Goal: Task Accomplishment & Management: Manage account settings

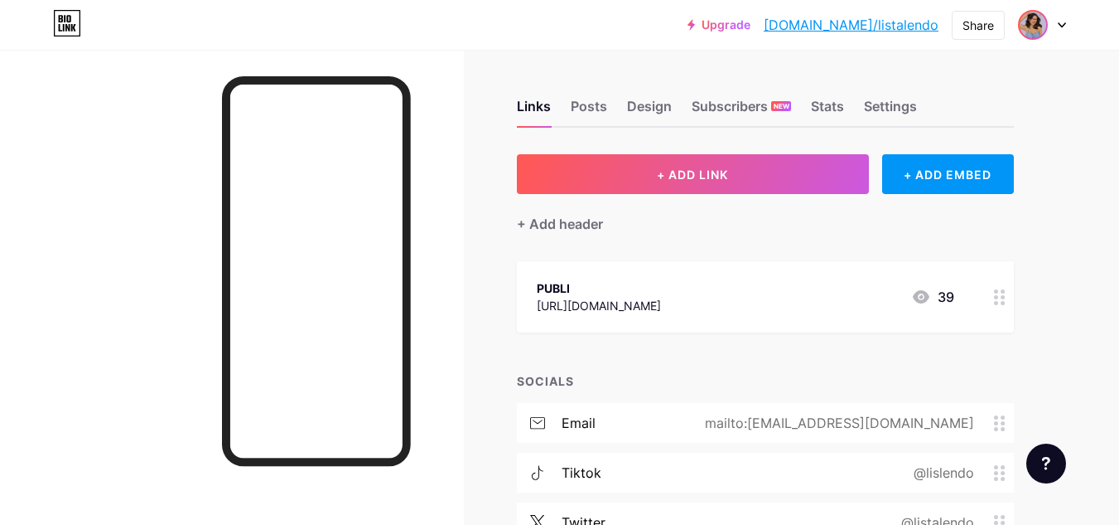
click at [1045, 36] on span at bounding box center [1033, 25] width 27 height 27
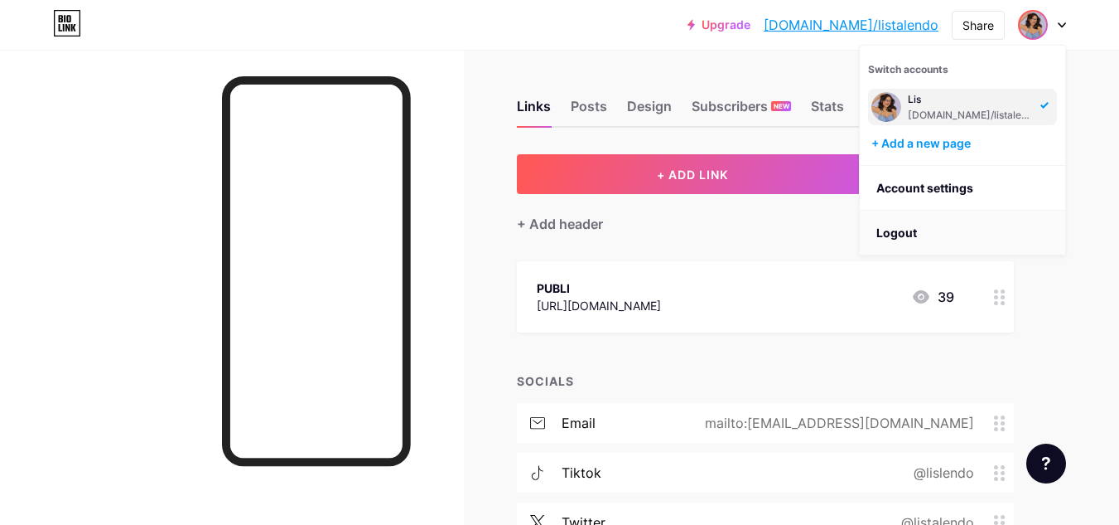
click at [933, 249] on li "Logout" at bounding box center [963, 232] width 206 height 45
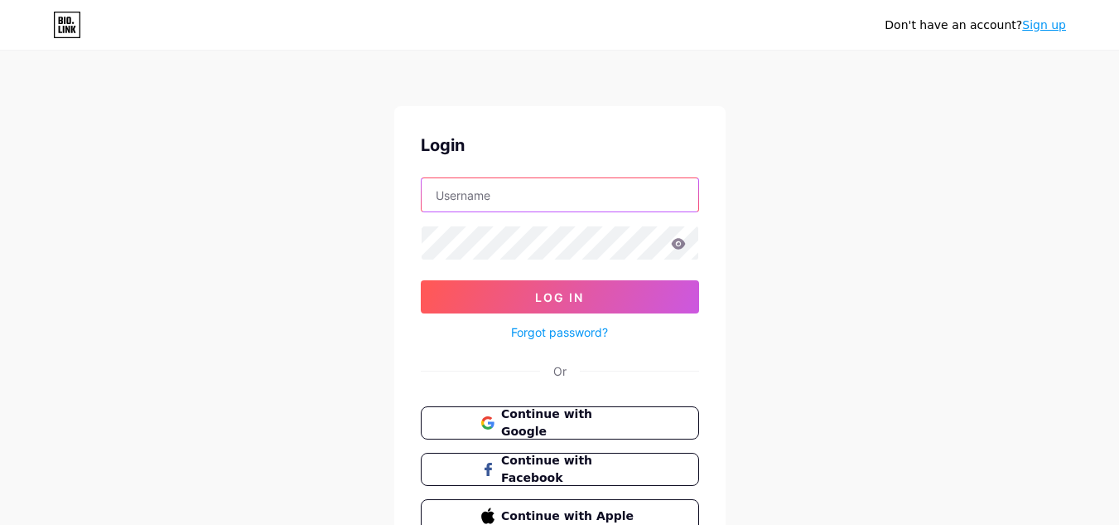
click at [455, 188] on input "text" at bounding box center [560, 194] width 277 height 33
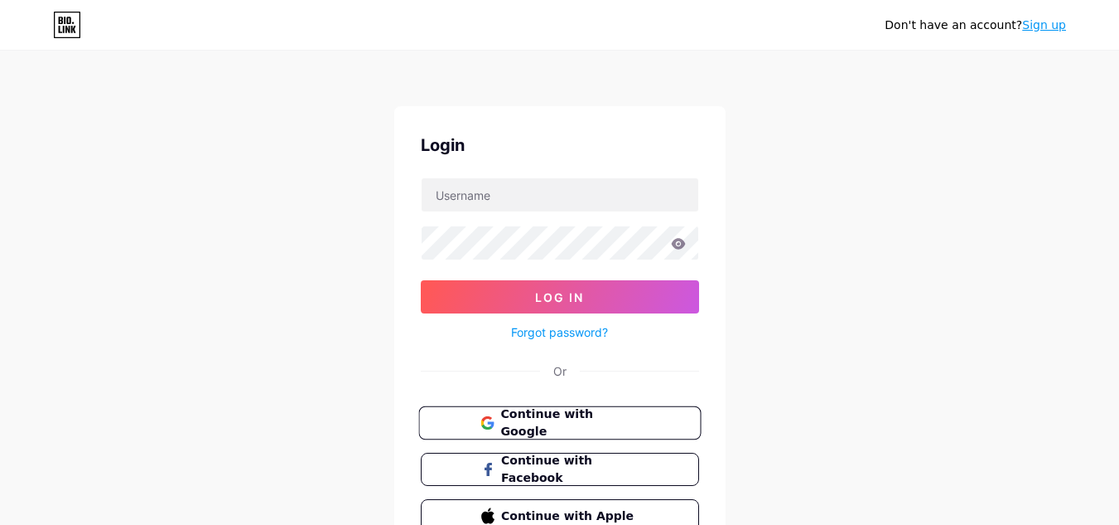
click at [505, 414] on span "Continue with Google" at bounding box center [569, 423] width 138 height 36
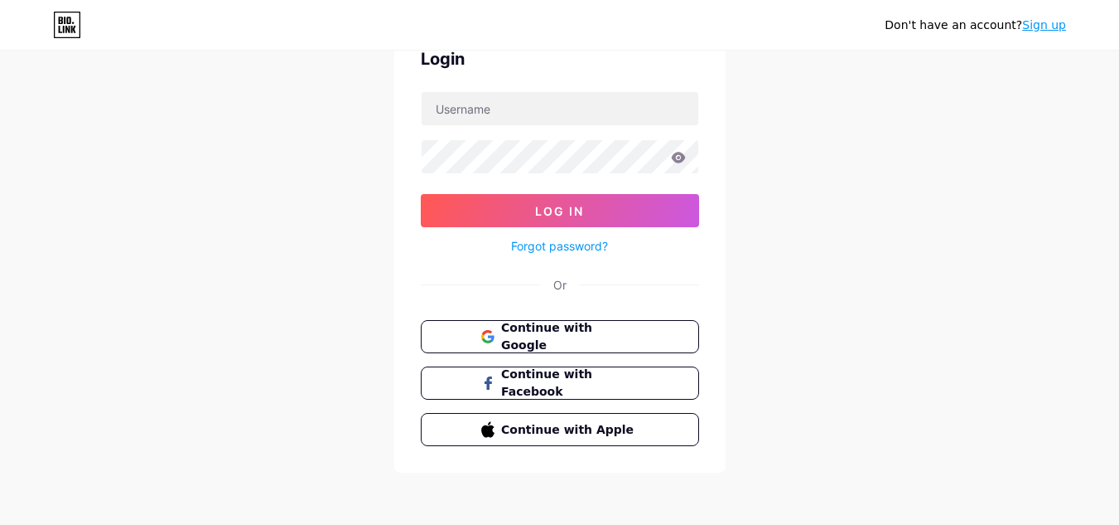
scroll to position [12, 0]
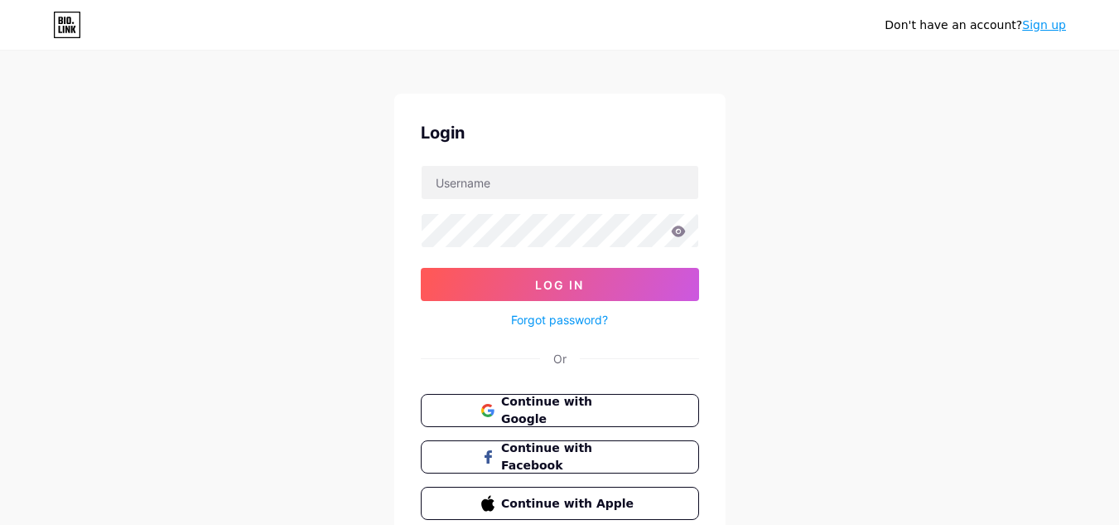
click at [1048, 18] on link "Sign up" at bounding box center [1045, 24] width 44 height 13
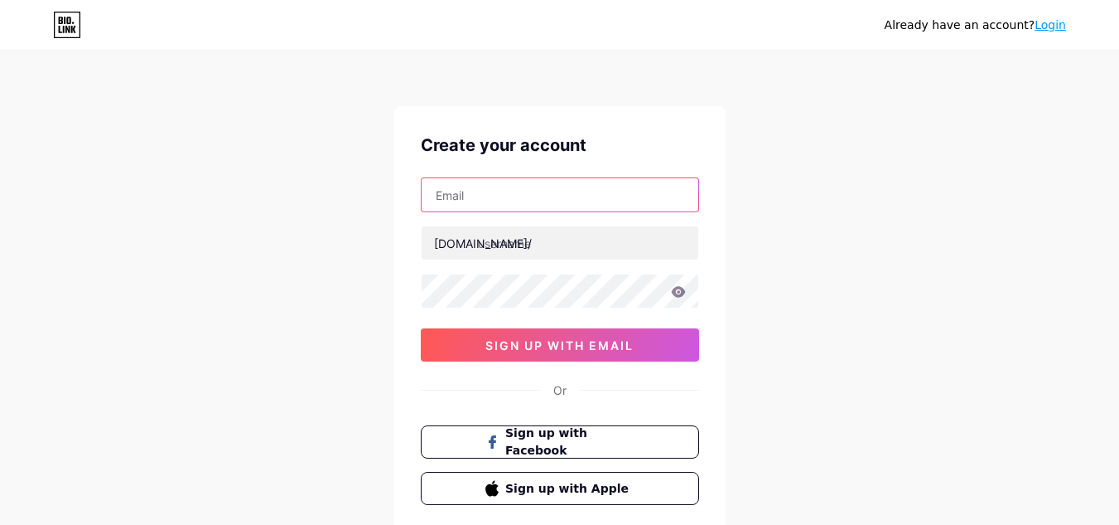
click at [520, 205] on input "text" at bounding box center [560, 194] width 277 height 33
click at [491, 197] on input "deusaassessora" at bounding box center [560, 194] width 277 height 33
click at [506, 195] on input "deusaassessora" at bounding box center [560, 194] width 277 height 33
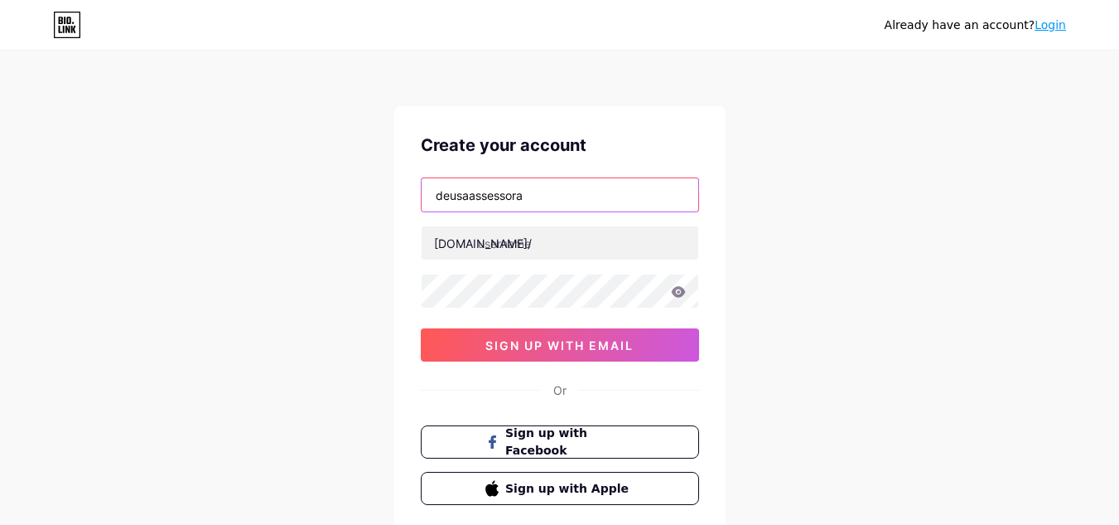
click at [506, 195] on input "deusaassessora" at bounding box center [560, 194] width 277 height 33
paste input "@[DOMAIN_NAME]"
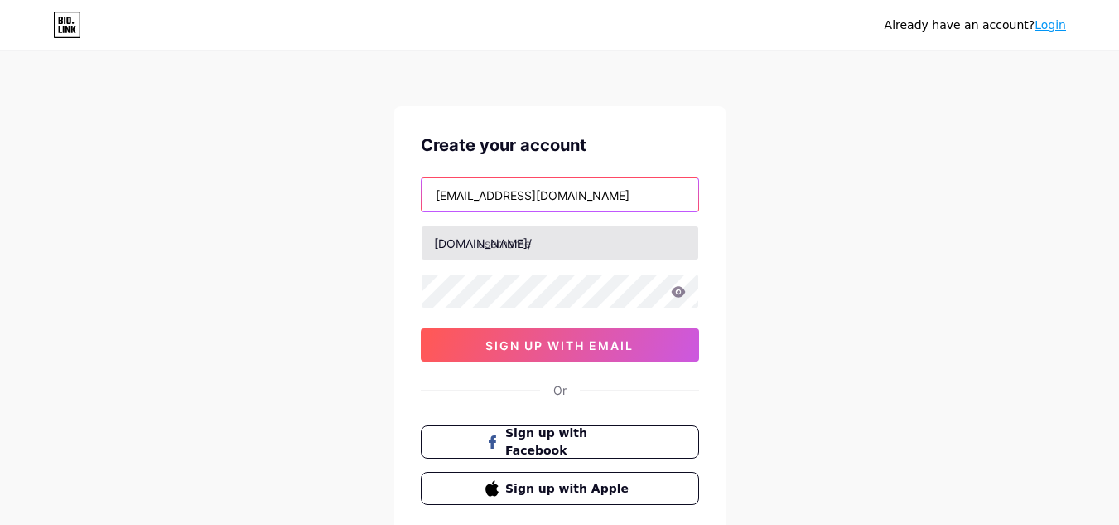
type input "[EMAIL_ADDRESS][DOMAIN_NAME]"
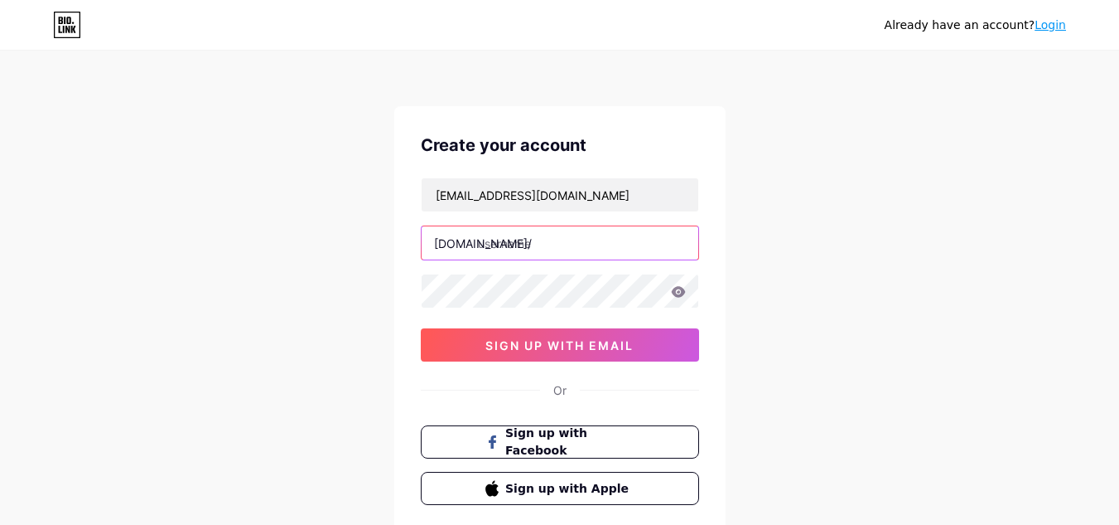
click at [515, 240] on input "text" at bounding box center [560, 242] width 277 height 33
type input "thainarro"
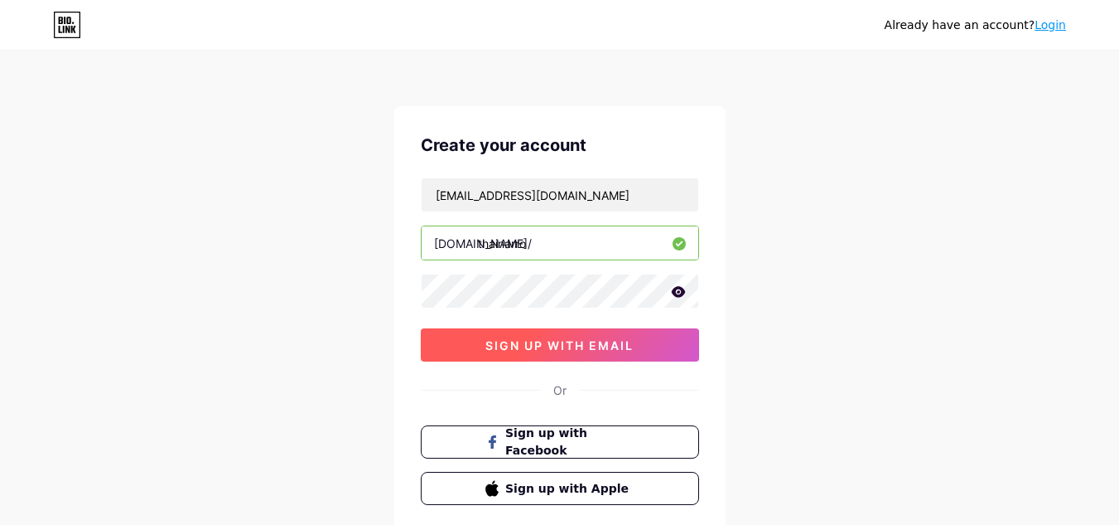
click at [474, 331] on button "sign up with email" at bounding box center [560, 344] width 278 height 33
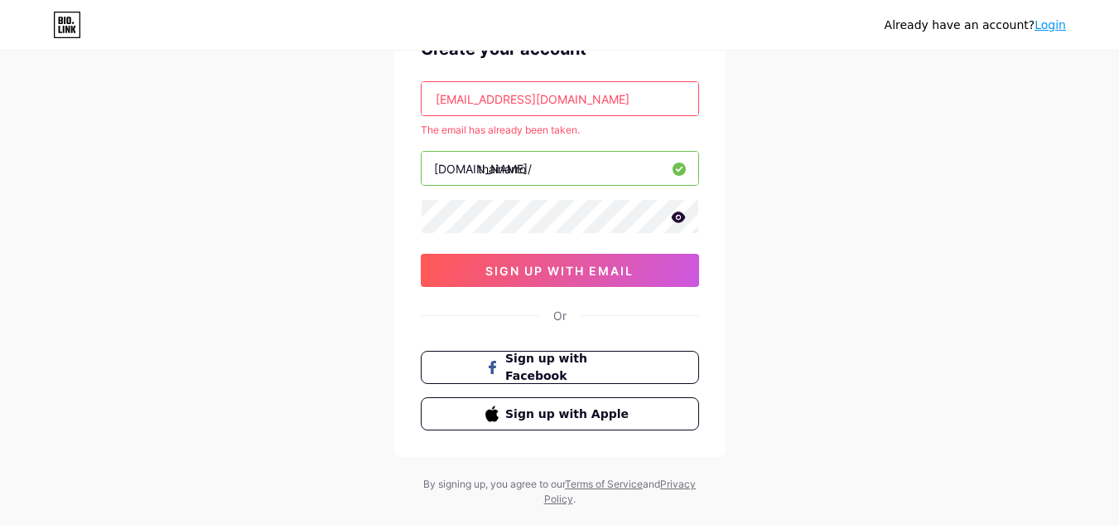
scroll to position [131, 0]
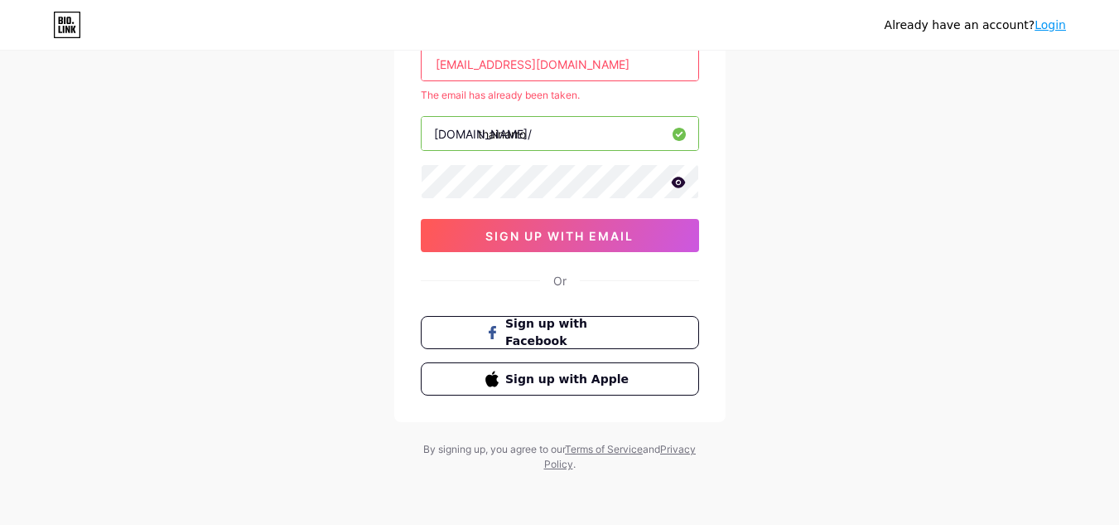
click at [1059, 20] on link "Login" at bounding box center [1050, 24] width 31 height 13
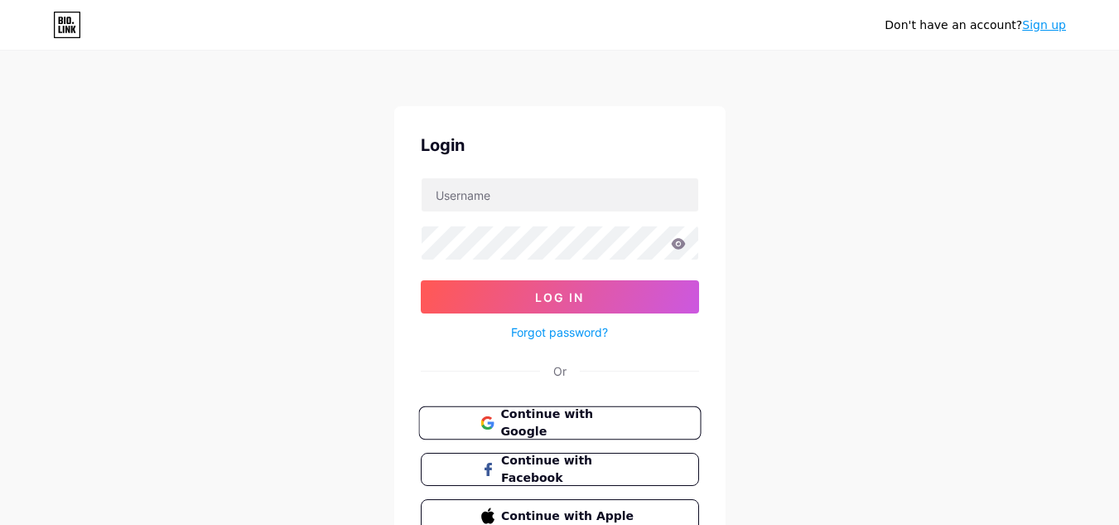
click at [564, 419] on span "Continue with Google" at bounding box center [569, 423] width 138 height 36
click at [1032, 23] on link "Sign up" at bounding box center [1045, 24] width 44 height 13
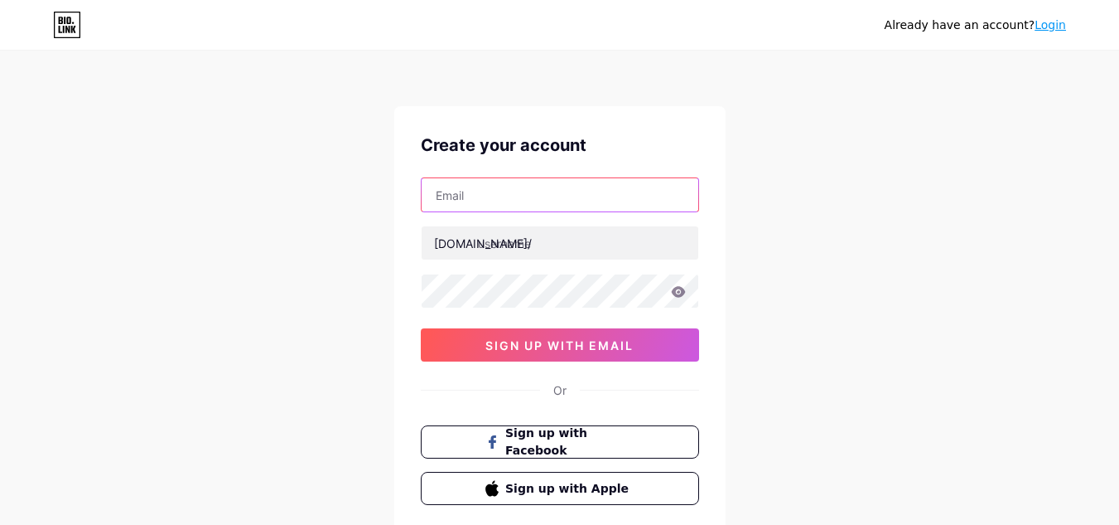
click at [663, 206] on input "text" at bounding box center [560, 194] width 277 height 33
paste input "deusaassessora@gmail.com"
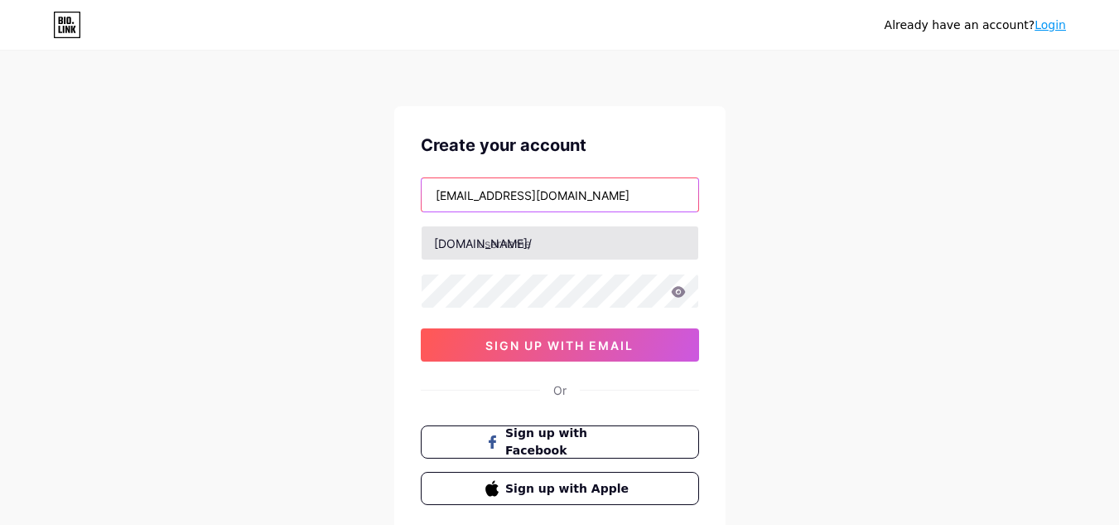
type input "deusaassessora@gmail.com"
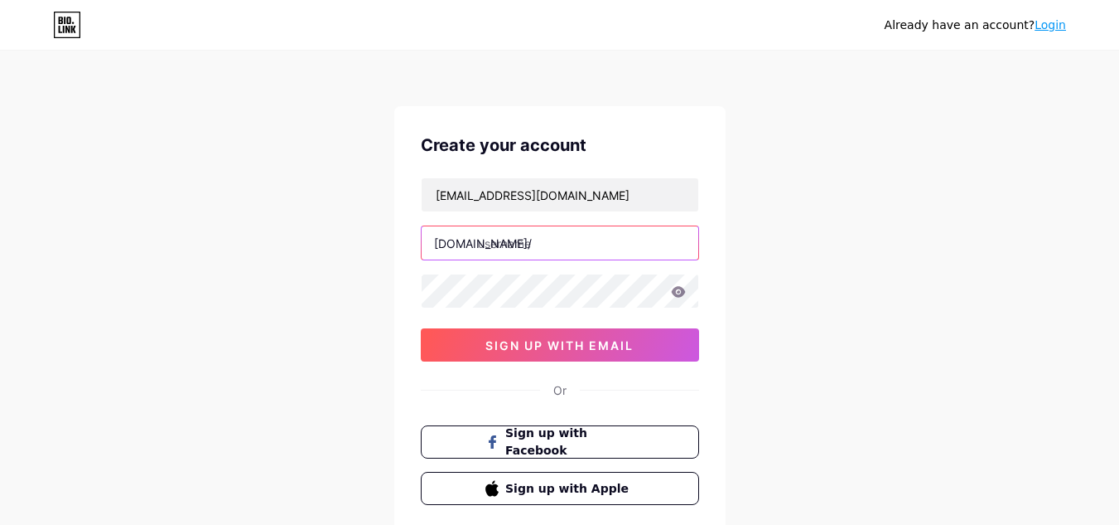
click at [638, 249] on input "text" at bounding box center [560, 242] width 277 height 33
type input "thainarro"
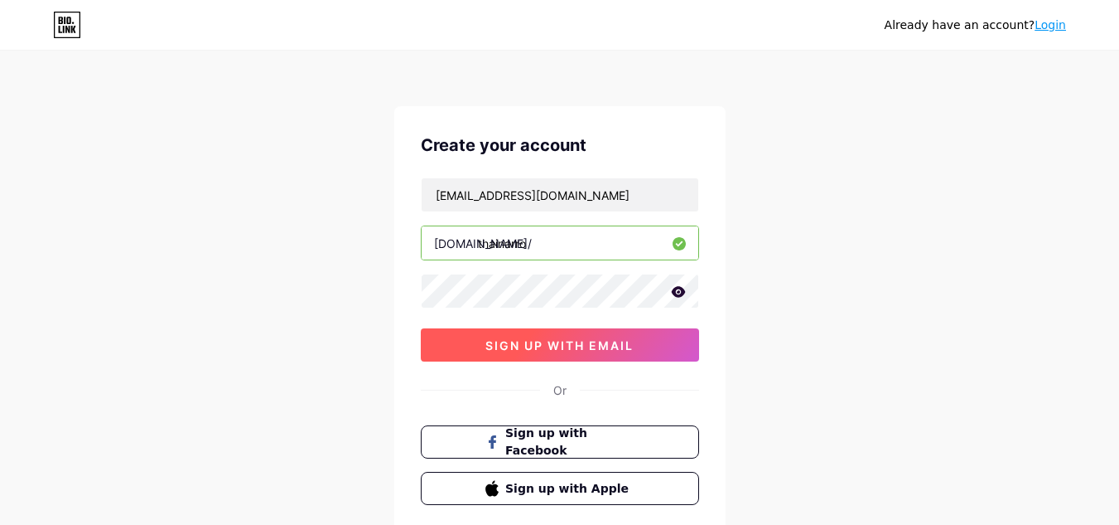
click at [433, 356] on button "sign up with email" at bounding box center [560, 344] width 278 height 33
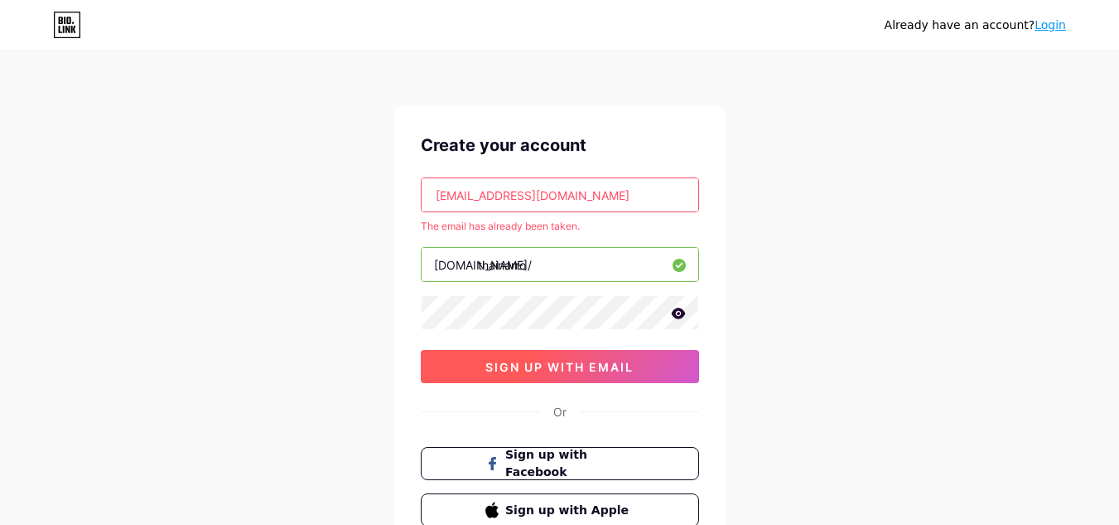
click at [616, 379] on button "sign up with email" at bounding box center [560, 366] width 278 height 33
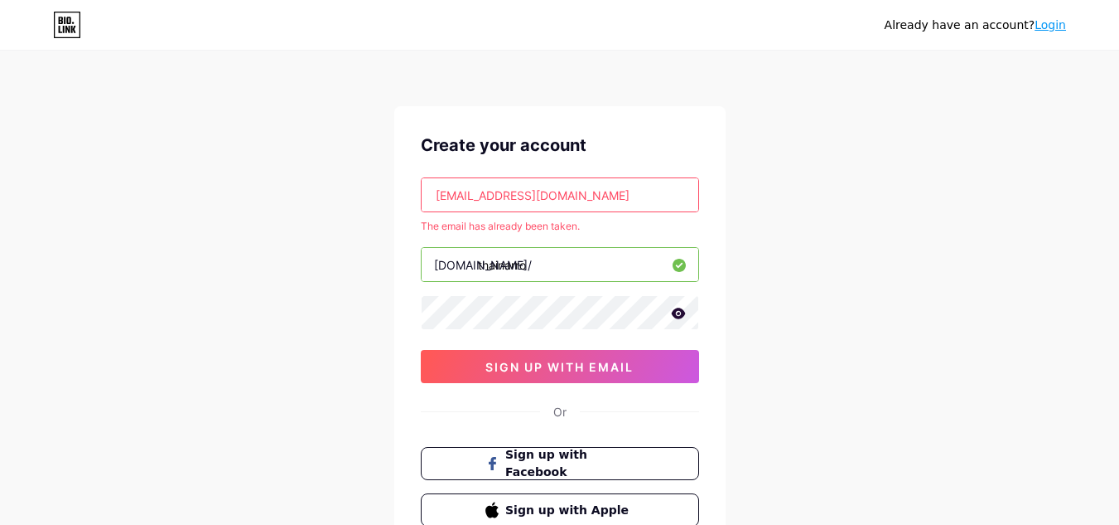
click at [1043, 27] on link "Login" at bounding box center [1050, 24] width 31 height 13
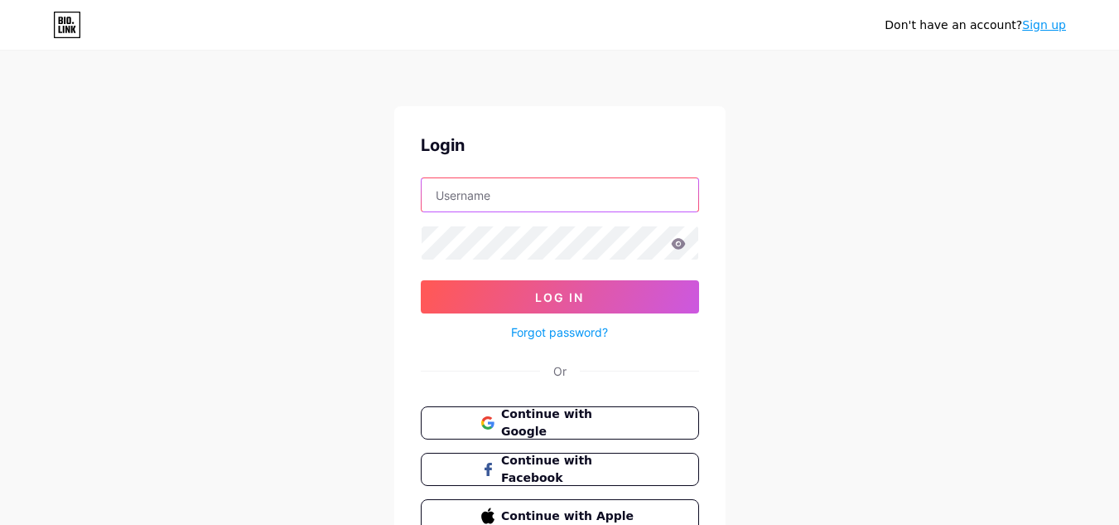
click at [554, 205] on input "text" at bounding box center [560, 194] width 277 height 33
paste input "[EMAIL_ADDRESS][DOMAIN_NAME]"
type input "[EMAIL_ADDRESS][DOMAIN_NAME]"
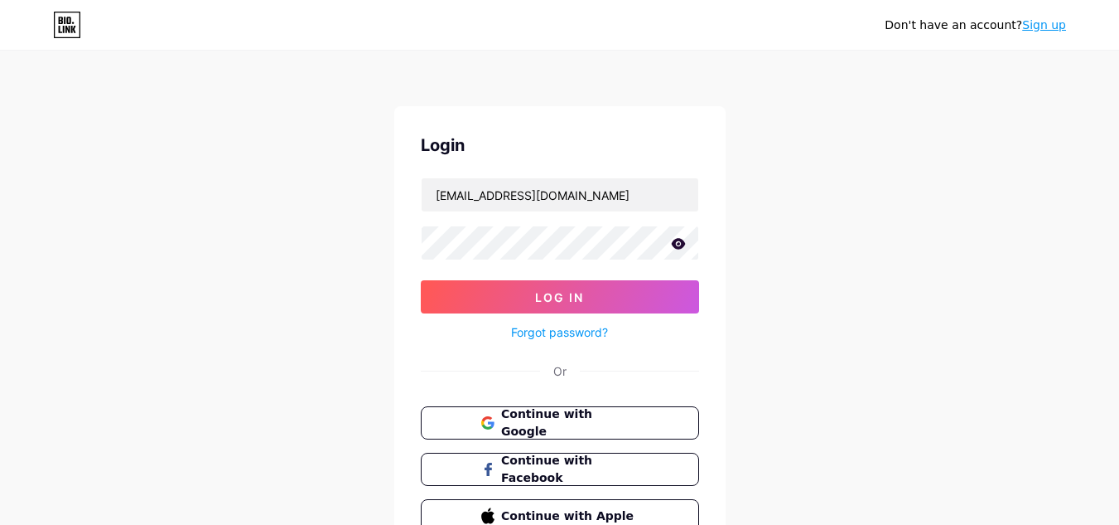
click at [555, 338] on link "Forgot password?" at bounding box center [559, 331] width 97 height 17
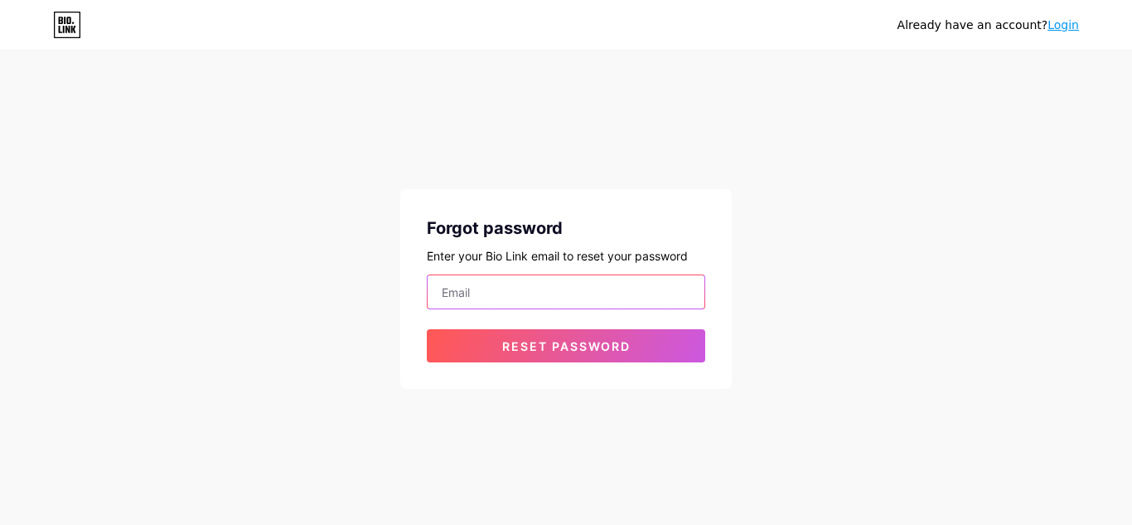
click at [530, 280] on input "email" at bounding box center [566, 291] width 277 height 33
paste input "[EMAIL_ADDRESS][DOMAIN_NAME]"
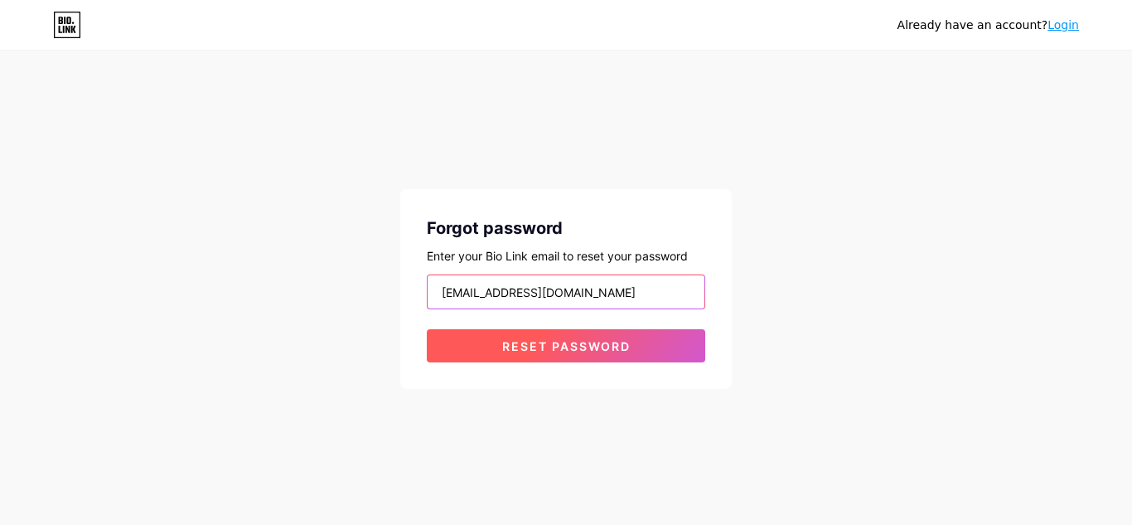
type input "[EMAIL_ADDRESS][DOMAIN_NAME]"
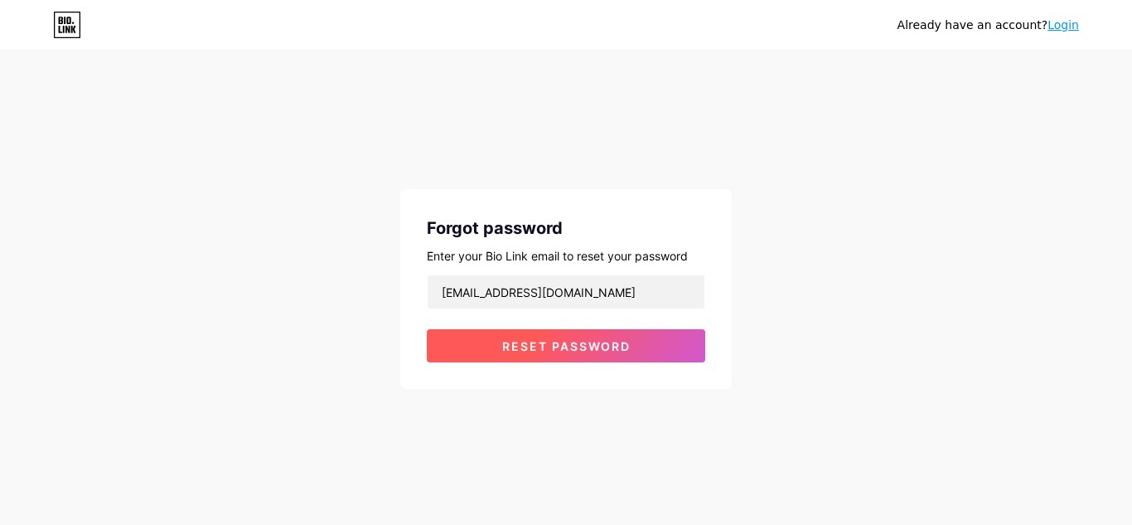
click at [541, 341] on span "Reset password" at bounding box center [566, 346] width 128 height 14
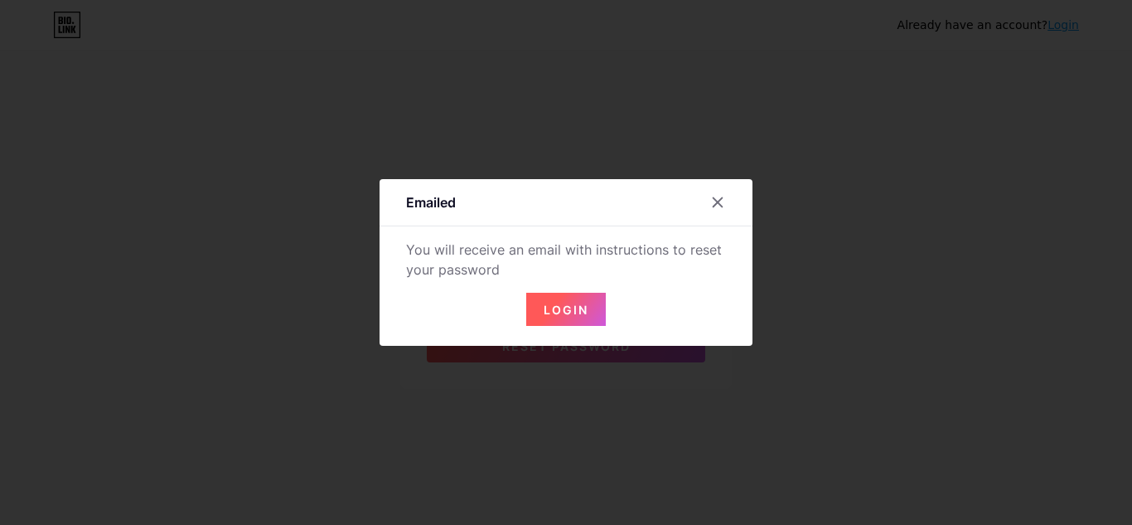
click at [576, 305] on span "Login" at bounding box center [566, 309] width 45 height 14
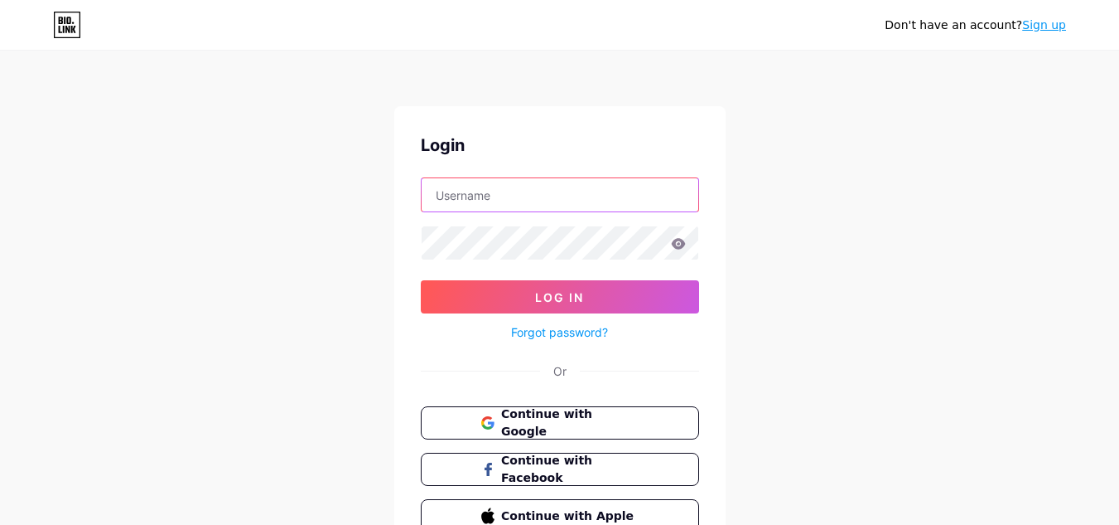
click at [527, 210] on input "text" at bounding box center [560, 194] width 277 height 33
click at [621, 196] on input "text" at bounding box center [560, 194] width 277 height 33
type input "[EMAIL_ADDRESS][DOMAIN_NAME]"
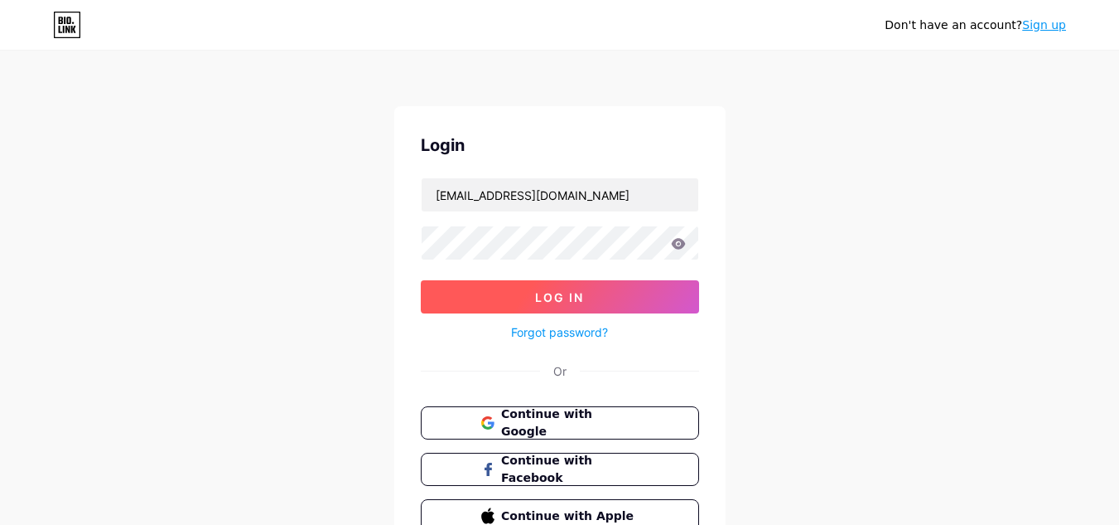
click at [496, 302] on button "Log In" at bounding box center [560, 296] width 278 height 33
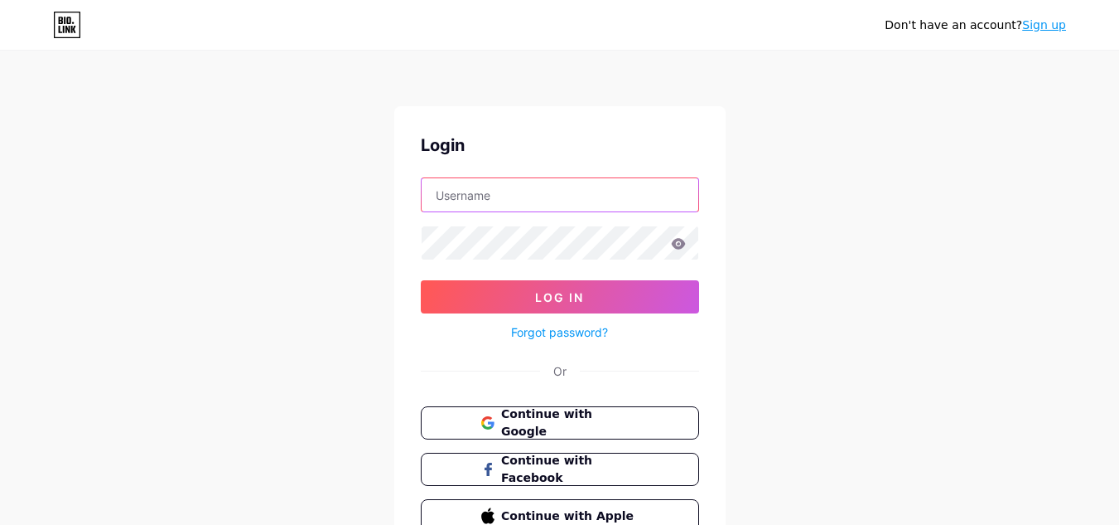
click at [610, 207] on input "text" at bounding box center [560, 194] width 277 height 33
type input "thainarro"
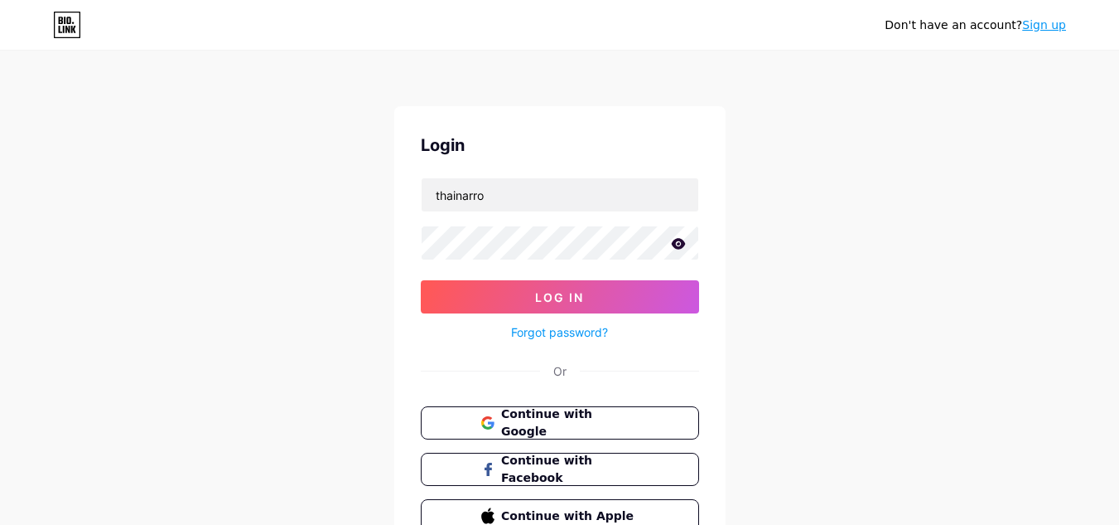
click at [1064, 30] on link "Sign up" at bounding box center [1045, 24] width 44 height 13
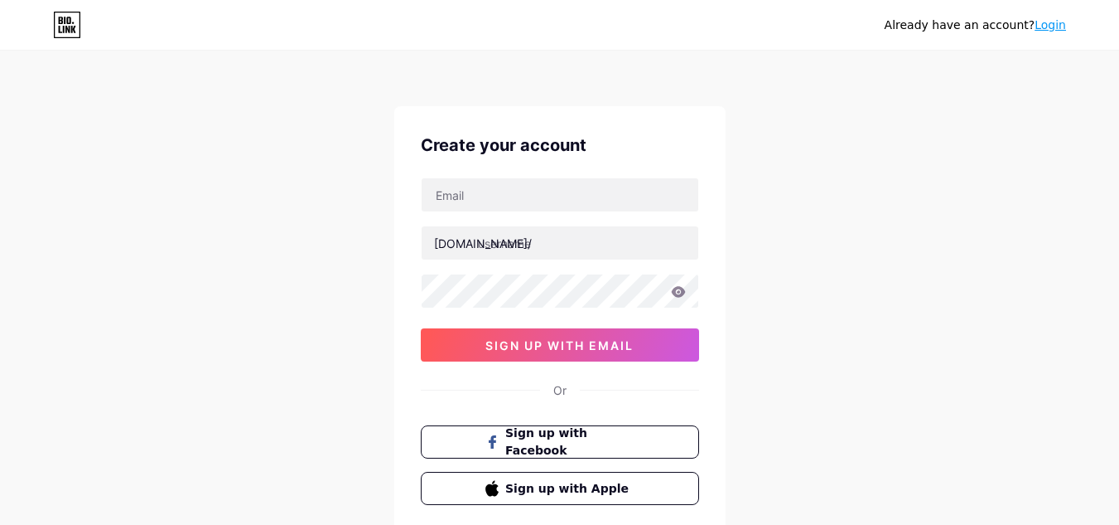
click at [1057, 29] on link "Login" at bounding box center [1050, 24] width 31 height 13
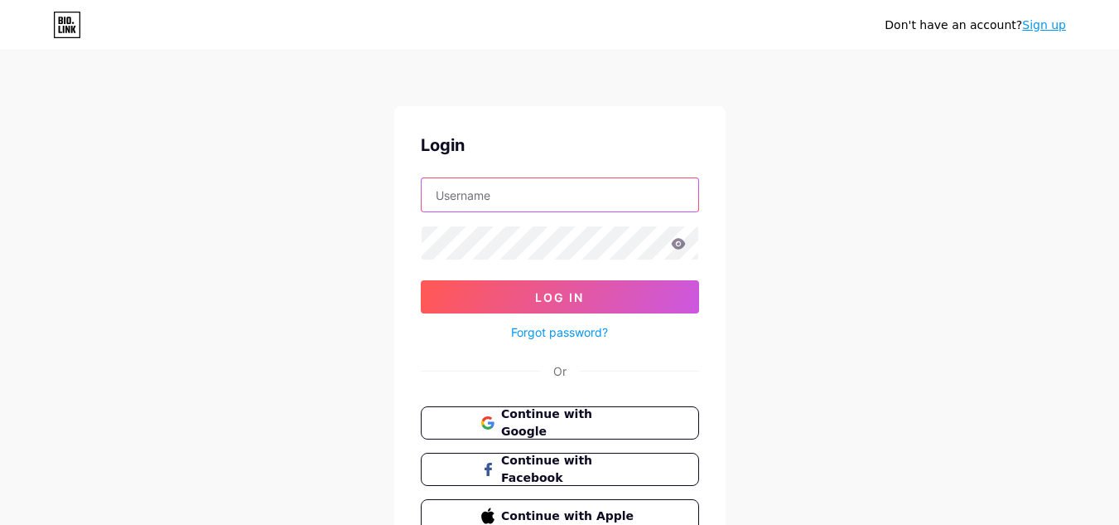
click at [554, 201] on input "text" at bounding box center [560, 194] width 277 height 33
type input "listalendo@hotmail.com"
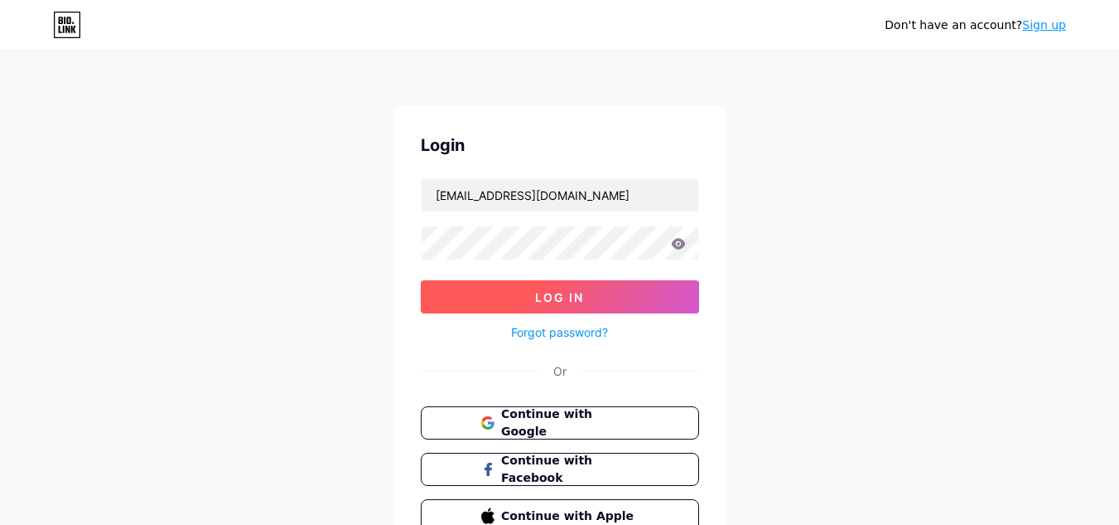
click at [580, 291] on span "Log In" at bounding box center [559, 297] width 49 height 14
